Goal: Check status

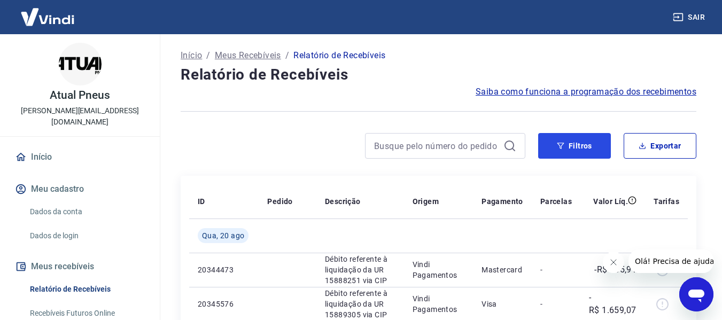
click at [584, 142] on button "Filtros" at bounding box center [574, 146] width 73 height 26
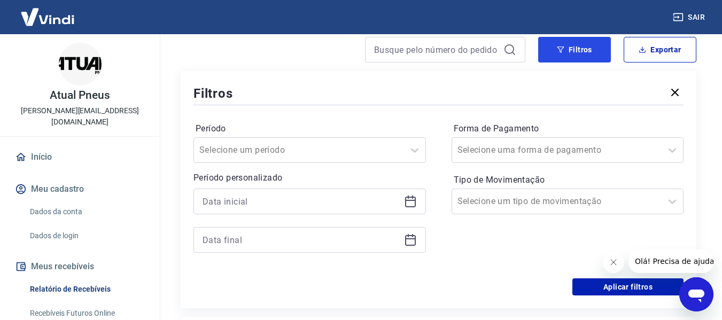
scroll to position [107, 0]
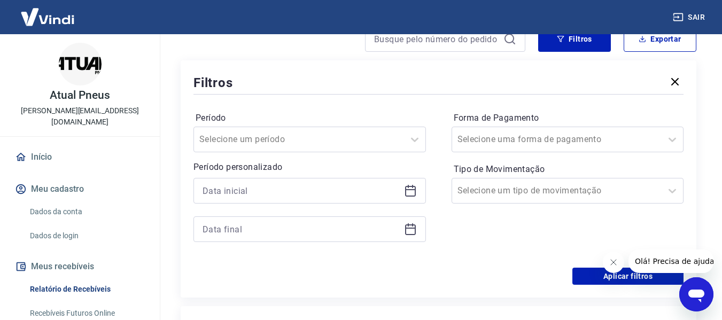
click at [411, 190] on icon at bounding box center [410, 189] width 11 height 1
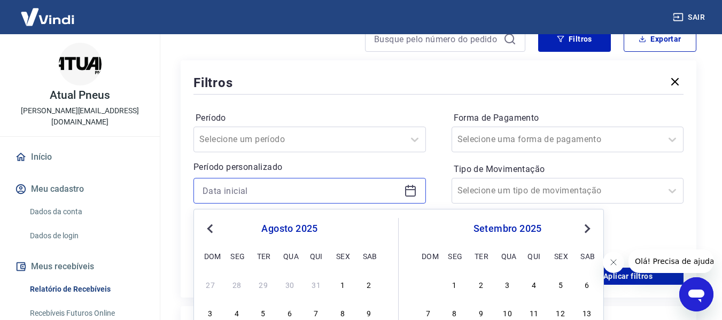
scroll to position [160, 0]
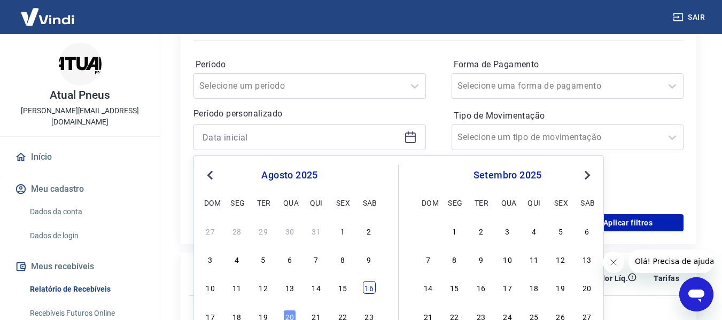
click at [364, 290] on div "16" at bounding box center [369, 287] width 13 height 13
type input "[DATE]"
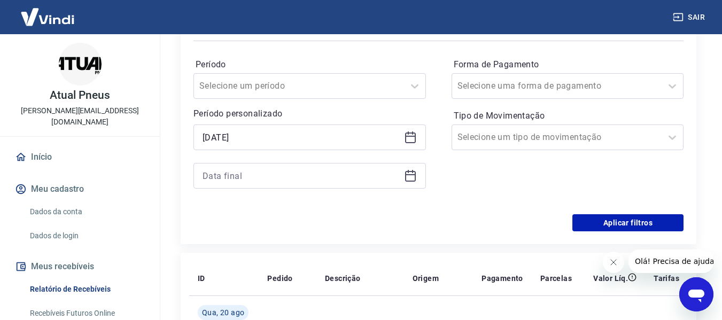
click at [414, 169] on icon at bounding box center [410, 175] width 13 height 13
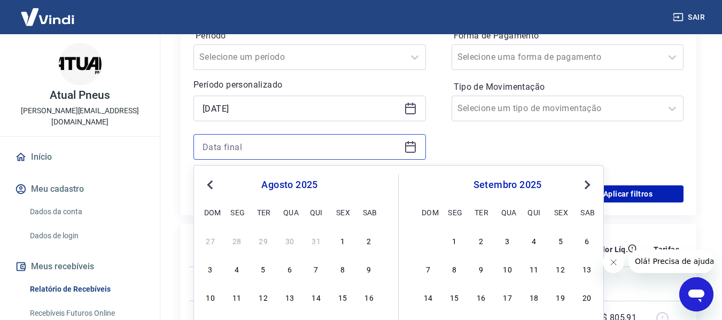
scroll to position [214, 0]
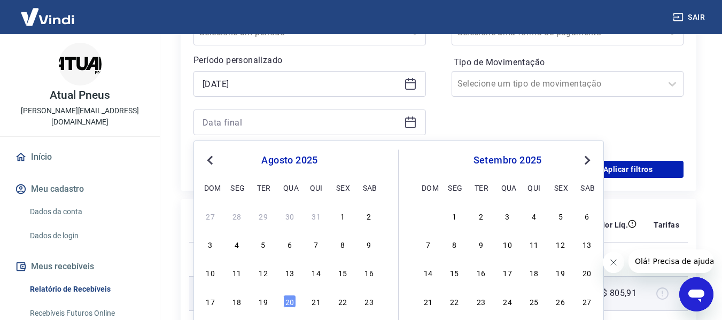
click at [237, 301] on div "18" at bounding box center [236, 301] width 13 height 13
type input "[DATE]"
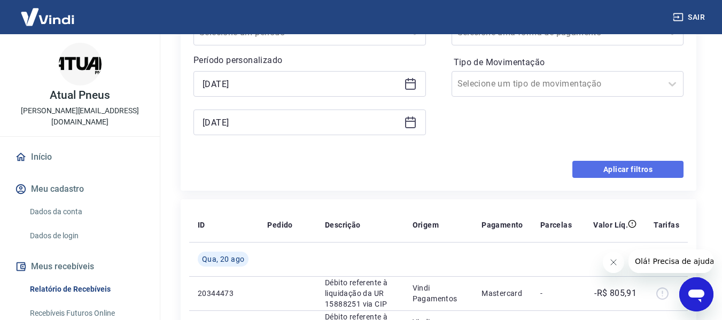
click at [617, 163] on button "Aplicar filtros" at bounding box center [627, 169] width 111 height 17
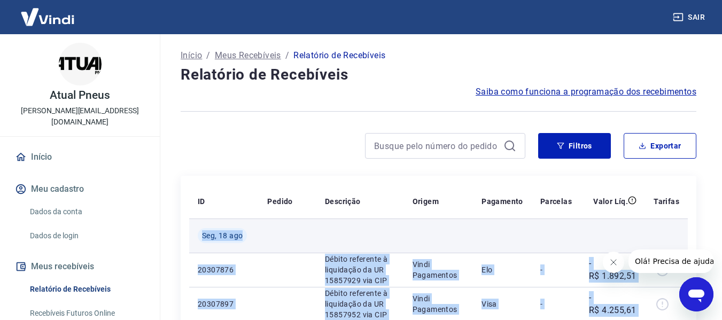
drag, startPoint x: 640, startPoint y: 153, endPoint x: 196, endPoint y: 237, distance: 451.7
click at [264, 235] on td at bounding box center [287, 235] width 58 height 34
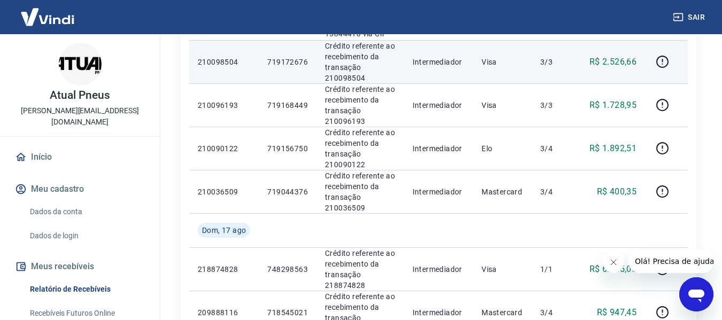
scroll to position [481, 0]
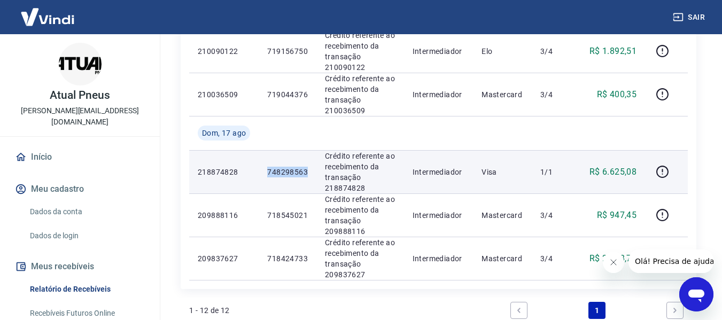
drag, startPoint x: 309, startPoint y: 172, endPoint x: 268, endPoint y: 176, distance: 41.3
click at [268, 176] on td "748298563" at bounding box center [287, 171] width 58 height 43
copy p "748298563"
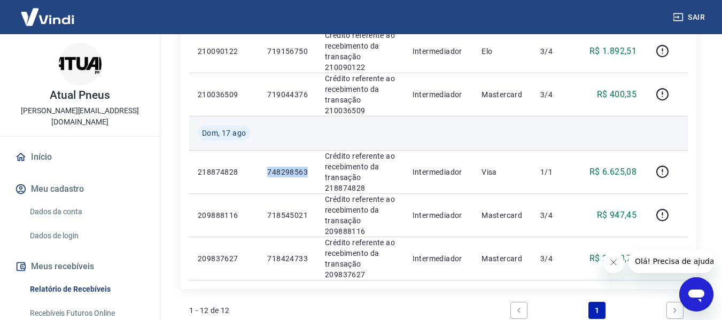
click at [651, 133] on td at bounding box center [666, 133] width 43 height 34
